Goal: Task Accomplishment & Management: Complete application form

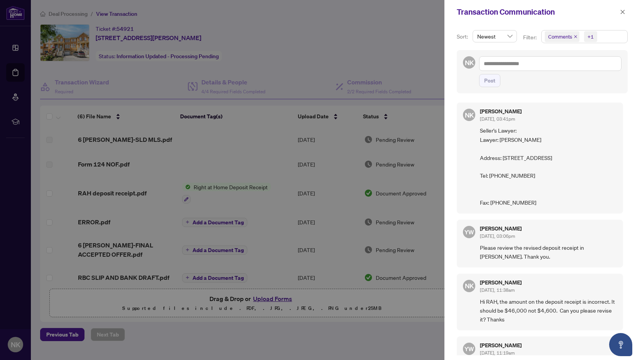
click at [319, 56] on div at bounding box center [320, 180] width 640 height 360
click at [65, 13] on div at bounding box center [320, 180] width 640 height 360
click at [622, 13] on icon "close" at bounding box center [622, 11] width 5 height 5
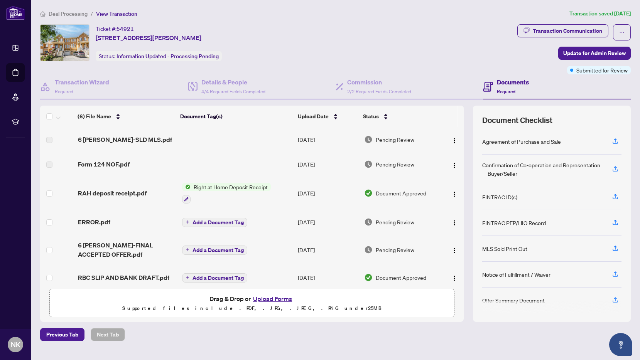
click at [71, 12] on span "Deal Processing" at bounding box center [68, 13] width 39 height 7
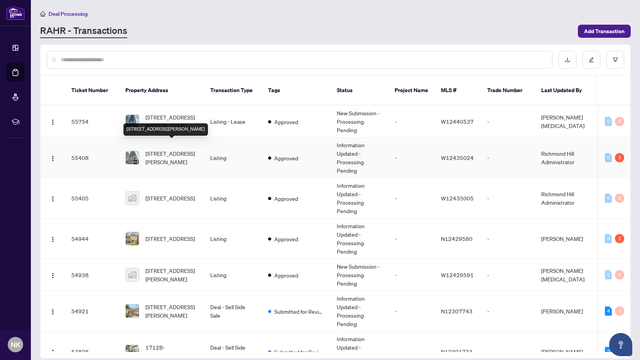
click at [179, 149] on span "[STREET_ADDRESS][PERSON_NAME]" at bounding box center [171, 157] width 52 height 17
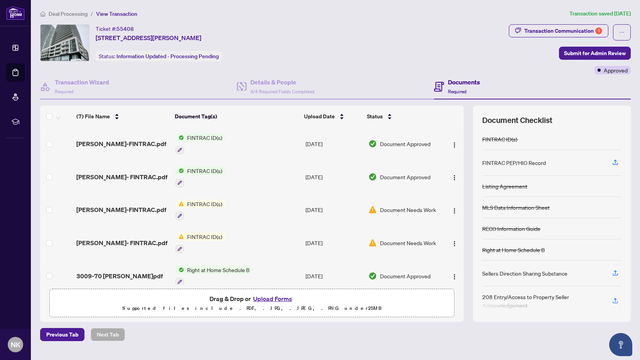
click at [74, 13] on span "Deal Processing" at bounding box center [68, 13] width 39 height 7
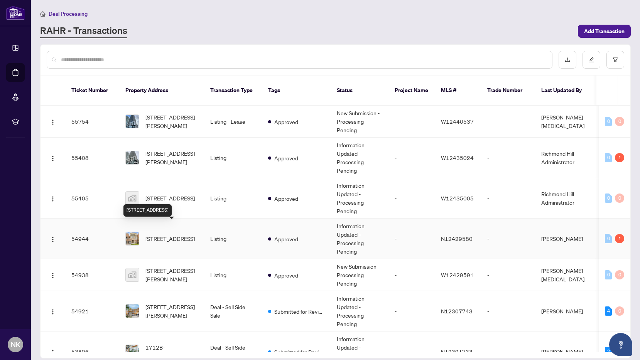
click at [174, 238] on span "[STREET_ADDRESS]" at bounding box center [169, 239] width 49 height 8
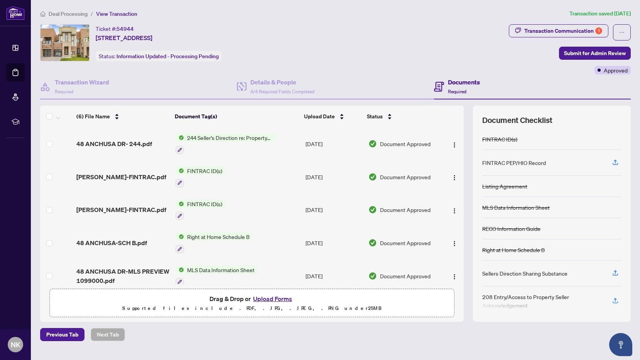
click at [72, 12] on span "Deal Processing" at bounding box center [68, 13] width 39 height 7
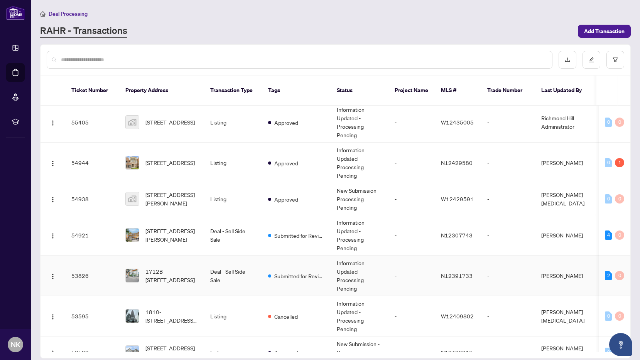
scroll to position [88, 0]
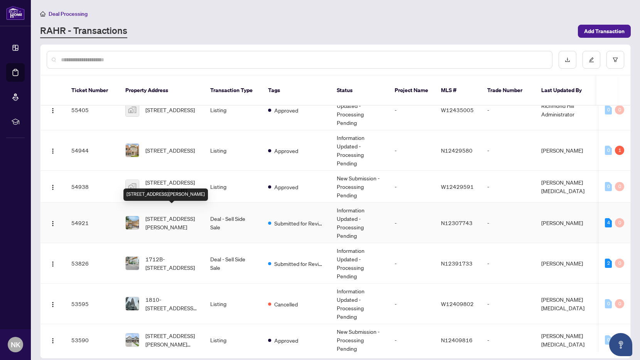
click at [165, 215] on span "[STREET_ADDRESS][PERSON_NAME]" at bounding box center [171, 223] width 52 height 17
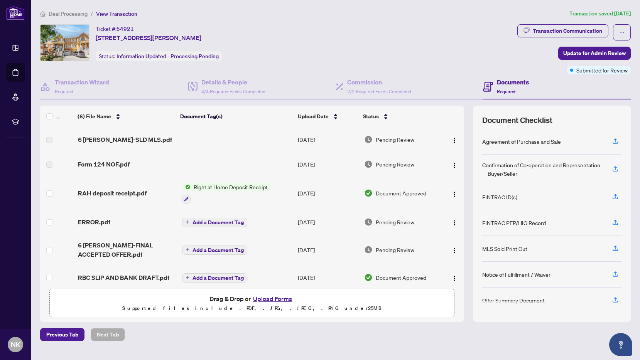
click at [67, 14] on span "Deal Processing" at bounding box center [68, 13] width 39 height 7
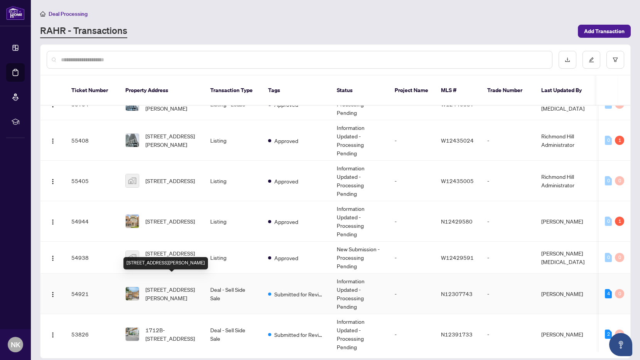
scroll to position [43, 0]
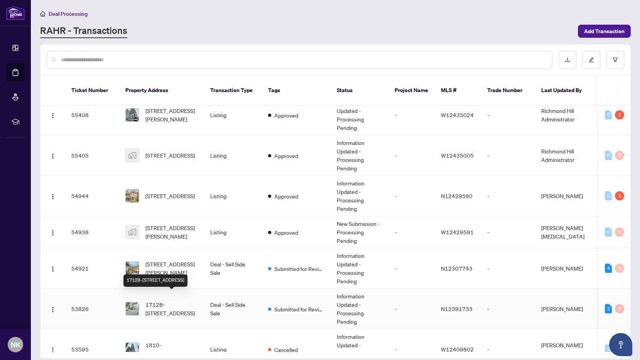
click at [166, 302] on span "1712B-[STREET_ADDRESS]" at bounding box center [171, 309] width 52 height 17
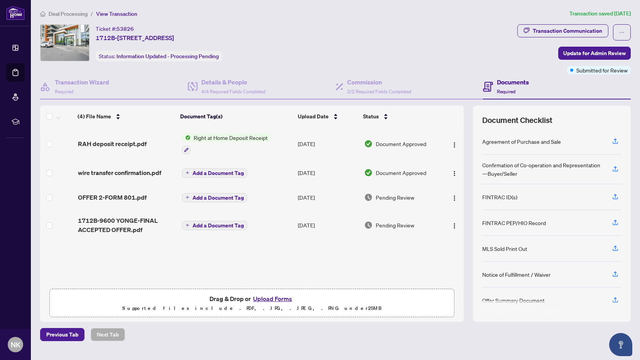
click at [69, 14] on span "Deal Processing" at bounding box center [68, 13] width 39 height 7
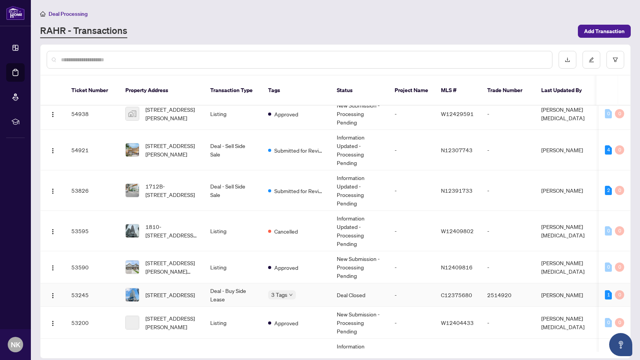
scroll to position [162, 0]
click at [189, 291] on span "[STREET_ADDRESS]" at bounding box center [169, 295] width 49 height 8
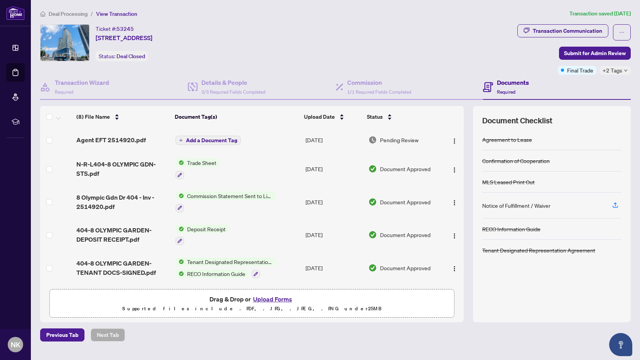
click at [63, 15] on span "Deal Processing" at bounding box center [68, 13] width 39 height 7
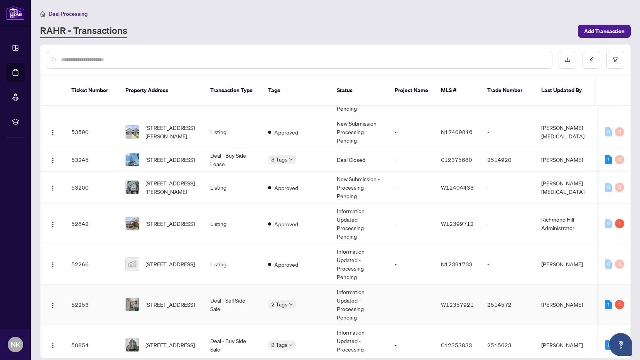
scroll to position [306, 0]
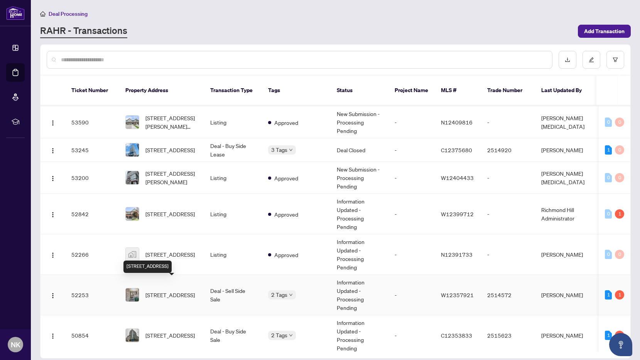
click at [167, 291] on span "[STREET_ADDRESS]" at bounding box center [169, 295] width 49 height 8
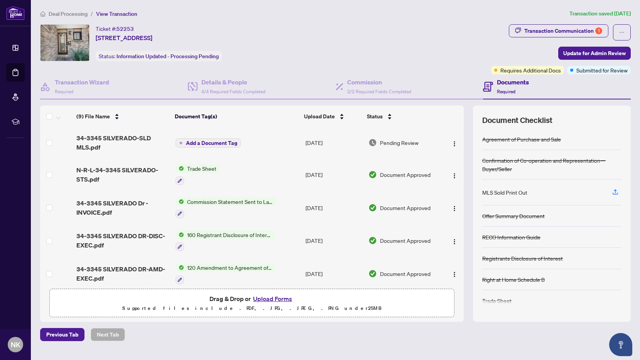
click at [81, 15] on span "Deal Processing" at bounding box center [68, 13] width 39 height 7
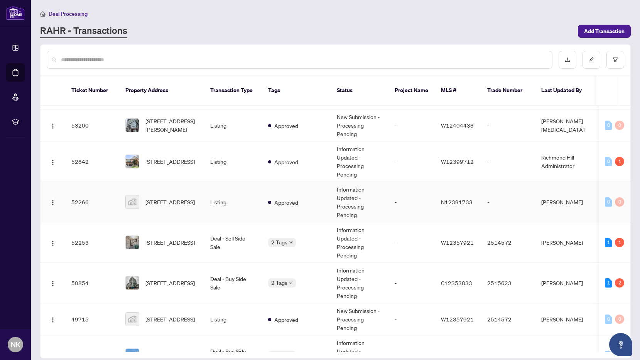
scroll to position [360, 0]
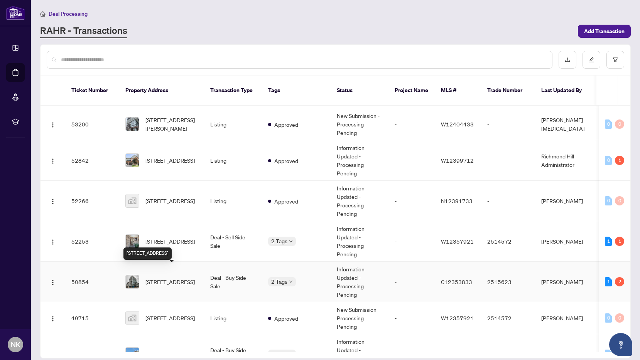
click at [181, 278] on span "[STREET_ADDRESS]" at bounding box center [169, 282] width 49 height 8
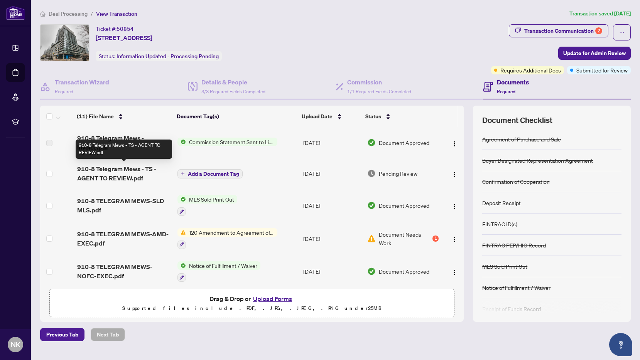
click at [128, 177] on span "910-8 Telegram Mews - TS - AGENT TO REVIEW.pdf" at bounding box center [124, 173] width 95 height 19
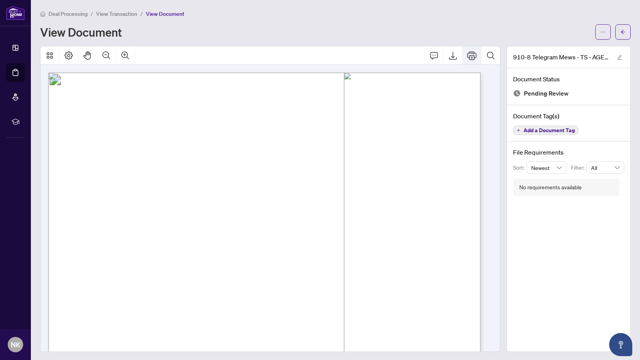
click at [468, 55] on icon "Print" at bounding box center [471, 55] width 9 height 8
click at [73, 15] on span "Deal Processing" at bounding box center [68, 13] width 39 height 7
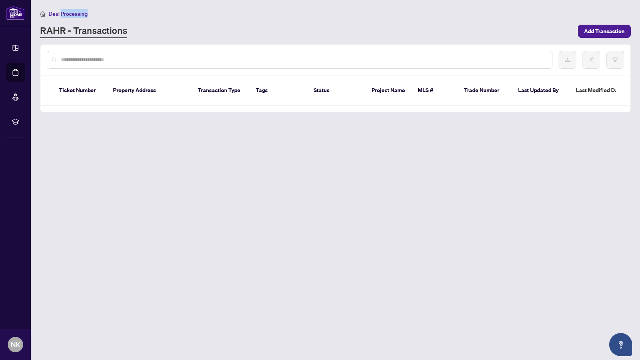
click at [73, 15] on span "Deal Processing" at bounding box center [68, 13] width 39 height 7
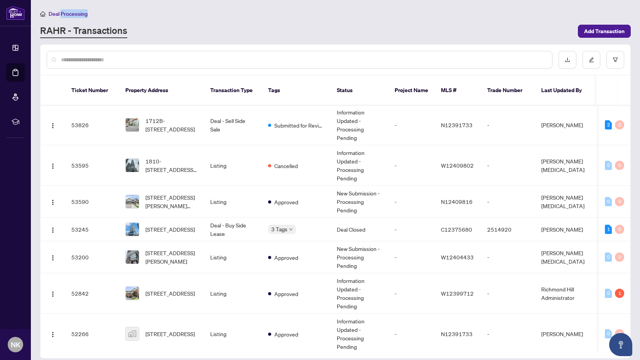
scroll to position [404, 0]
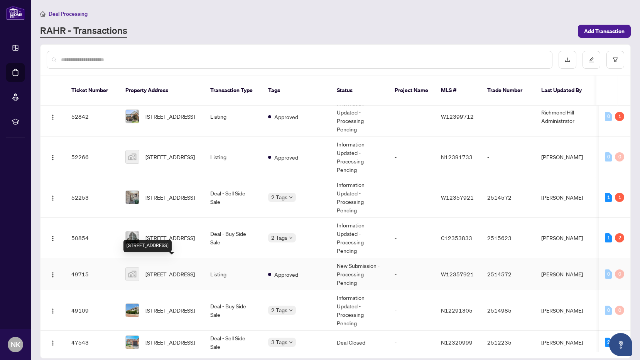
click at [172, 240] on div "[STREET_ADDRESS]" at bounding box center [147, 246] width 48 height 12
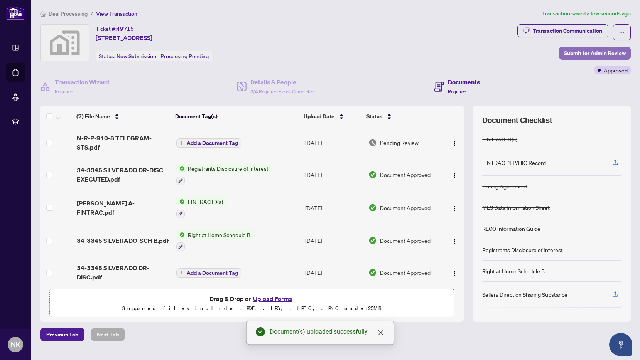
click at [582, 54] on span "Submit for Admin Review" at bounding box center [595, 53] width 62 height 12
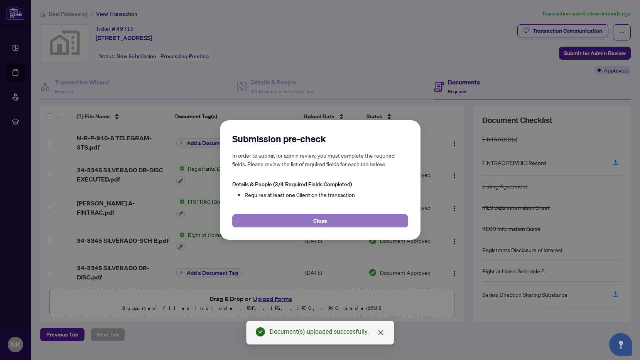
click at [314, 220] on span "Close" at bounding box center [320, 221] width 14 height 12
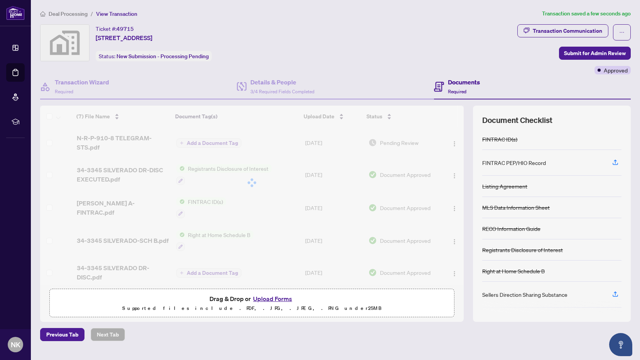
click at [63, 11] on span "Deal Processing" at bounding box center [68, 13] width 39 height 7
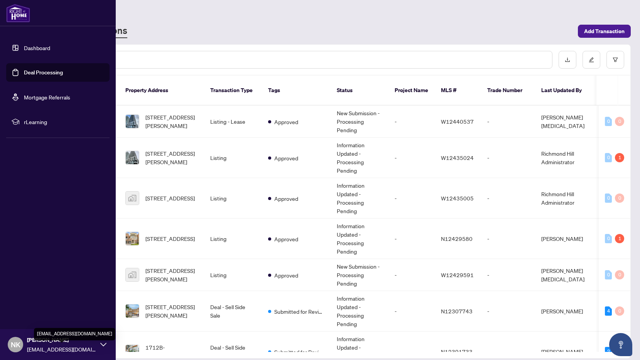
click at [46, 346] on span "[EMAIL_ADDRESS][DOMAIN_NAME]" at bounding box center [61, 349] width 69 height 8
click at [51, 302] on button "Logout" at bounding box center [57, 298] width 103 height 13
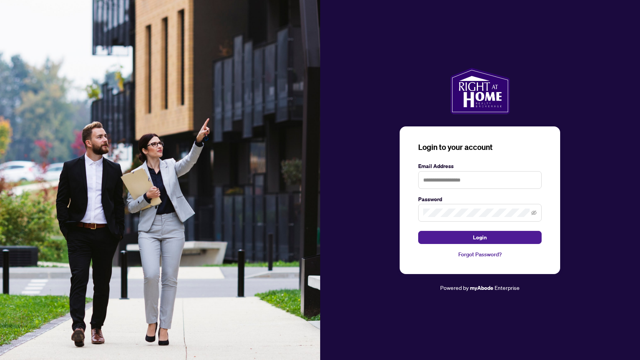
click at [35, 301] on img at bounding box center [160, 180] width 320 height 360
type input "**********"
